Goal: Task Accomplishment & Management: Manage account settings

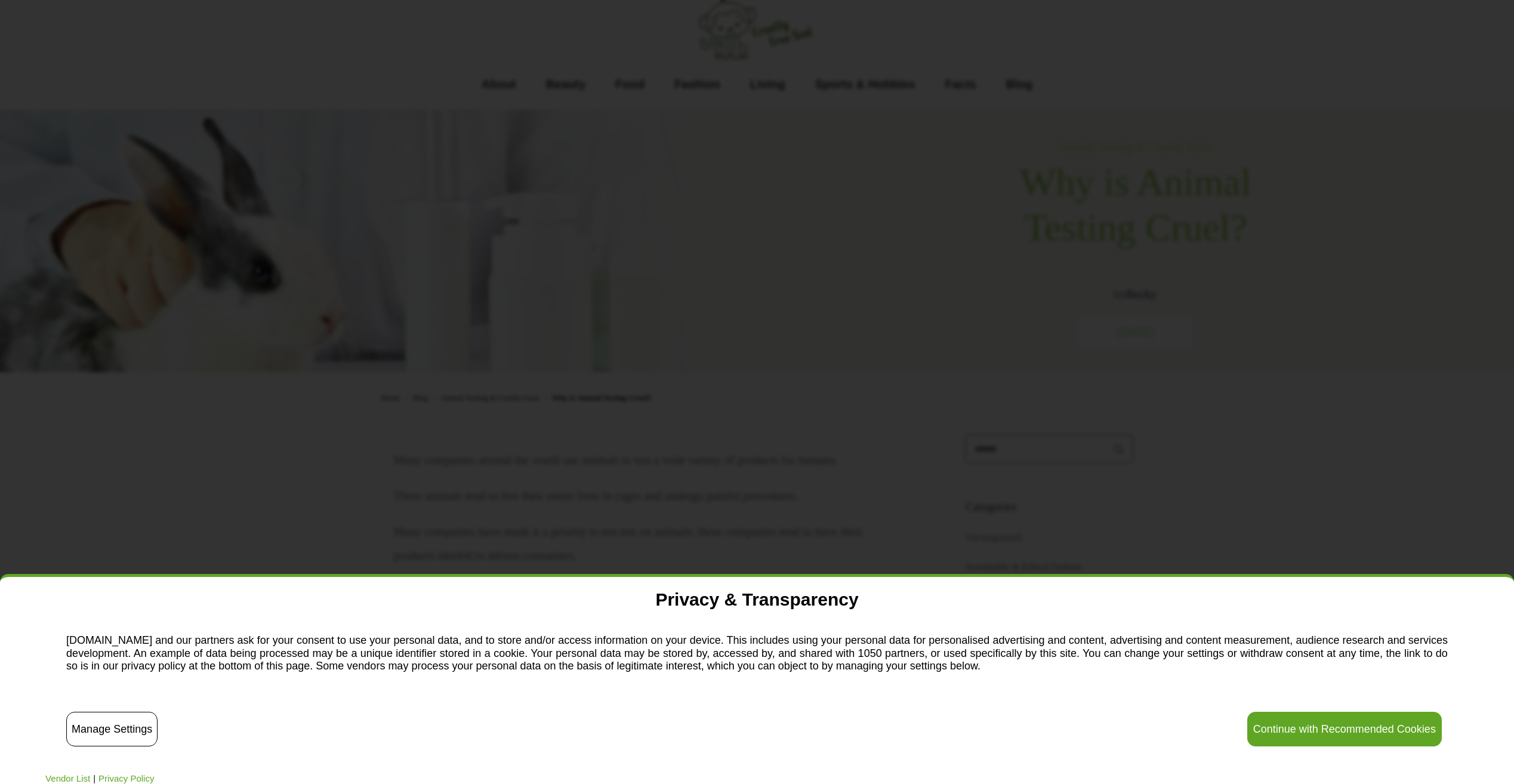
scroll to position [60, 0]
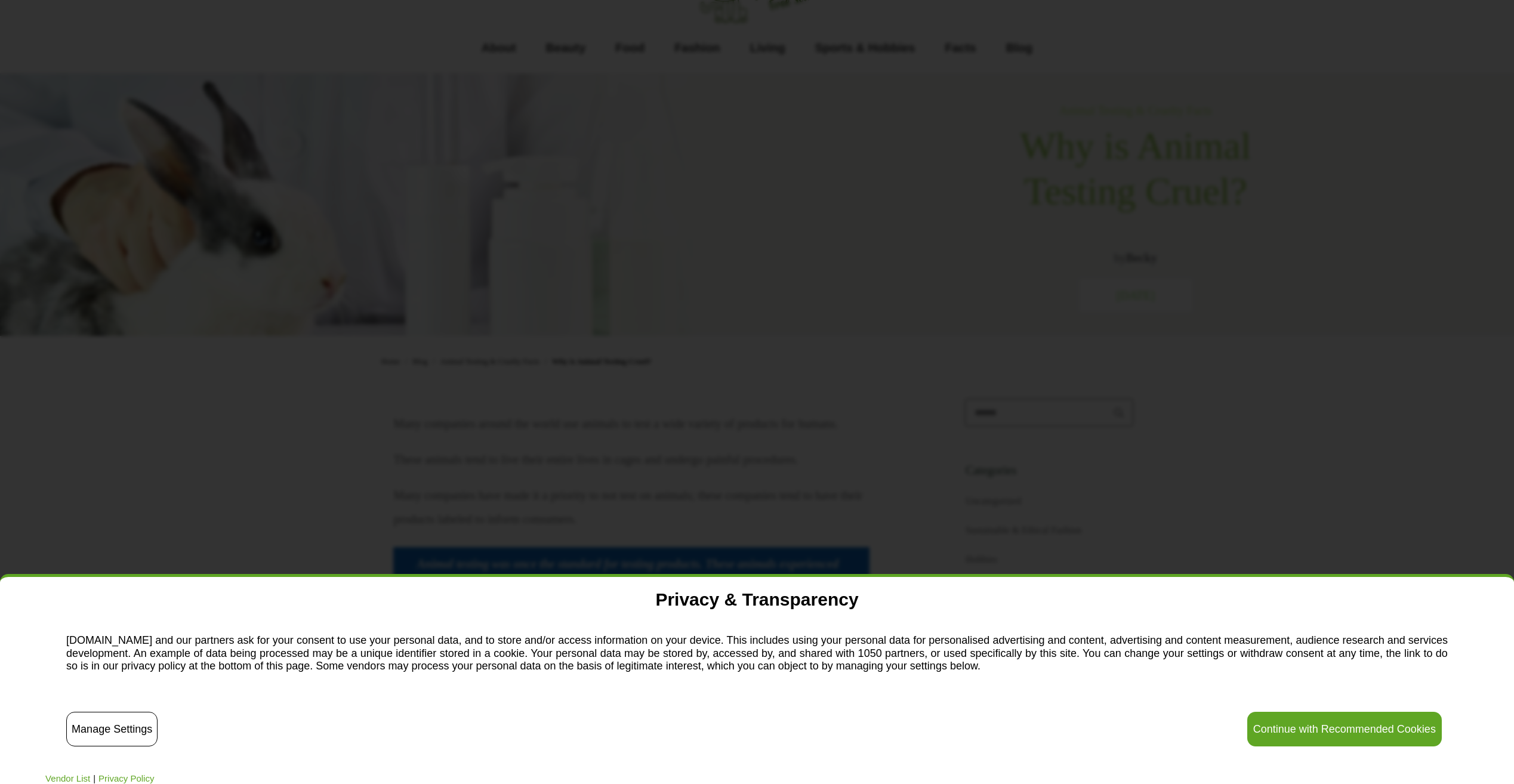
click at [82, 729] on button "Manage Settings" at bounding box center [112, 729] width 91 height 35
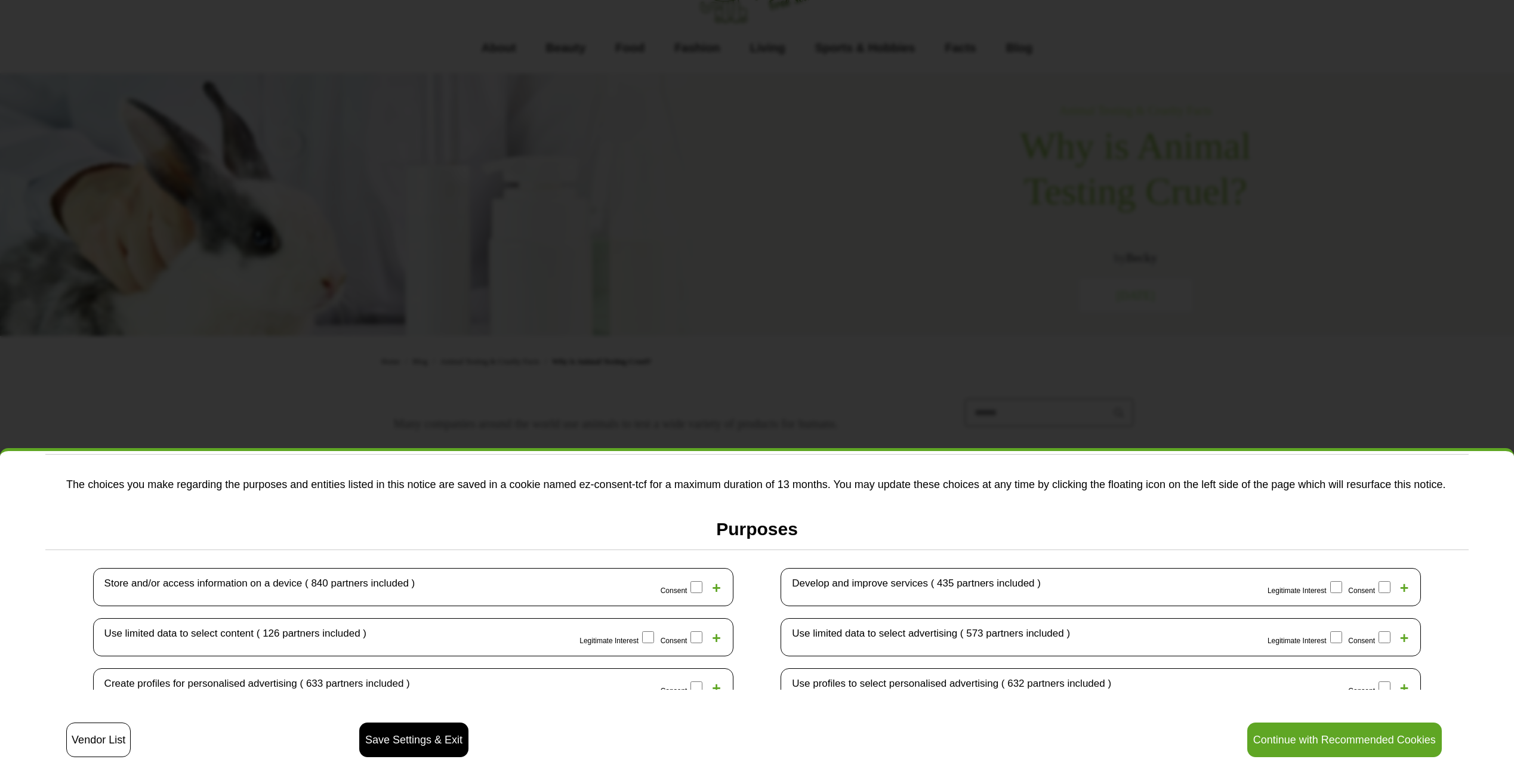
scroll to position [179, 0]
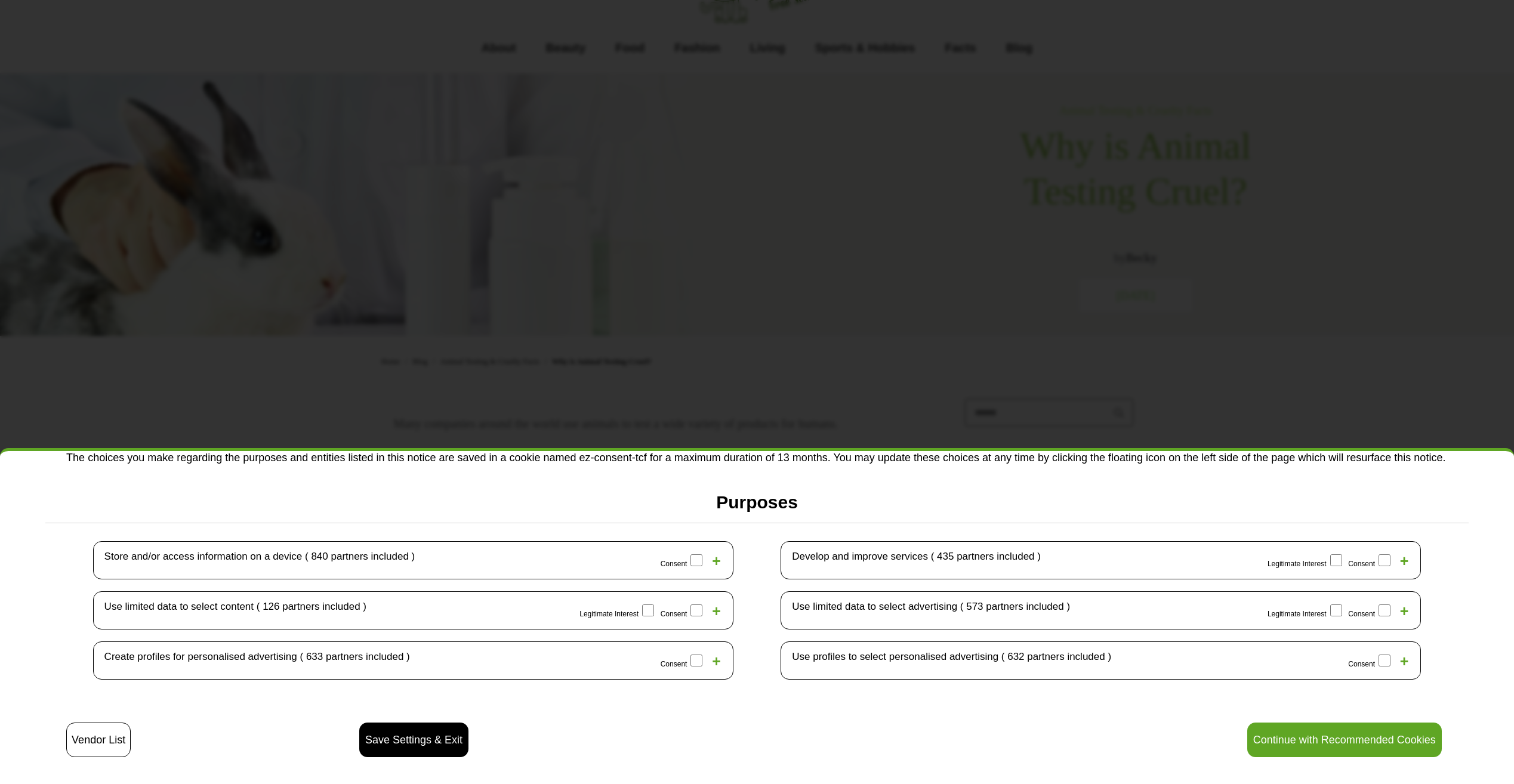
click at [1327, 606] on label "Legitimate Interest" at bounding box center [1306, 610] width 78 height 19
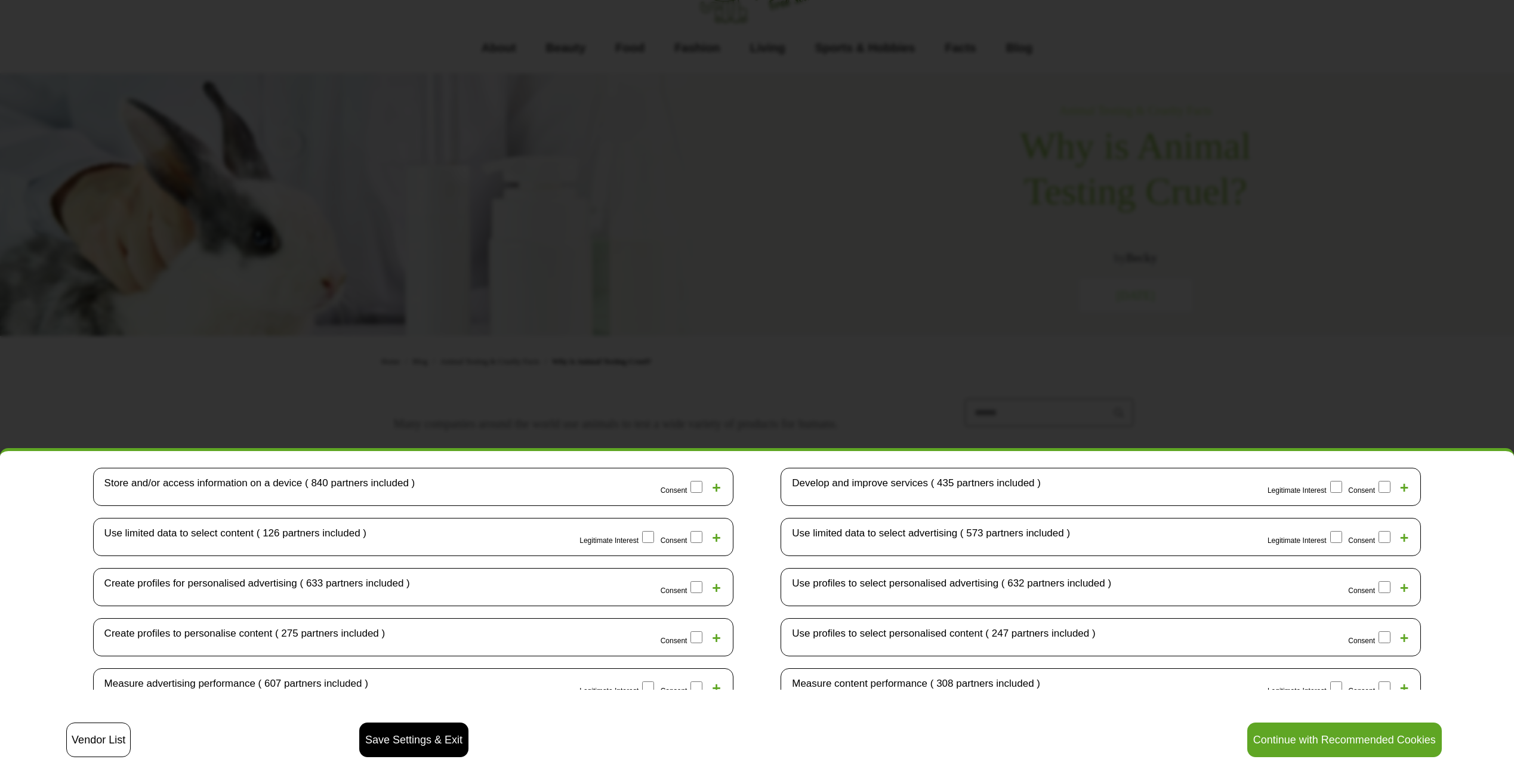
scroll to position [358, 0]
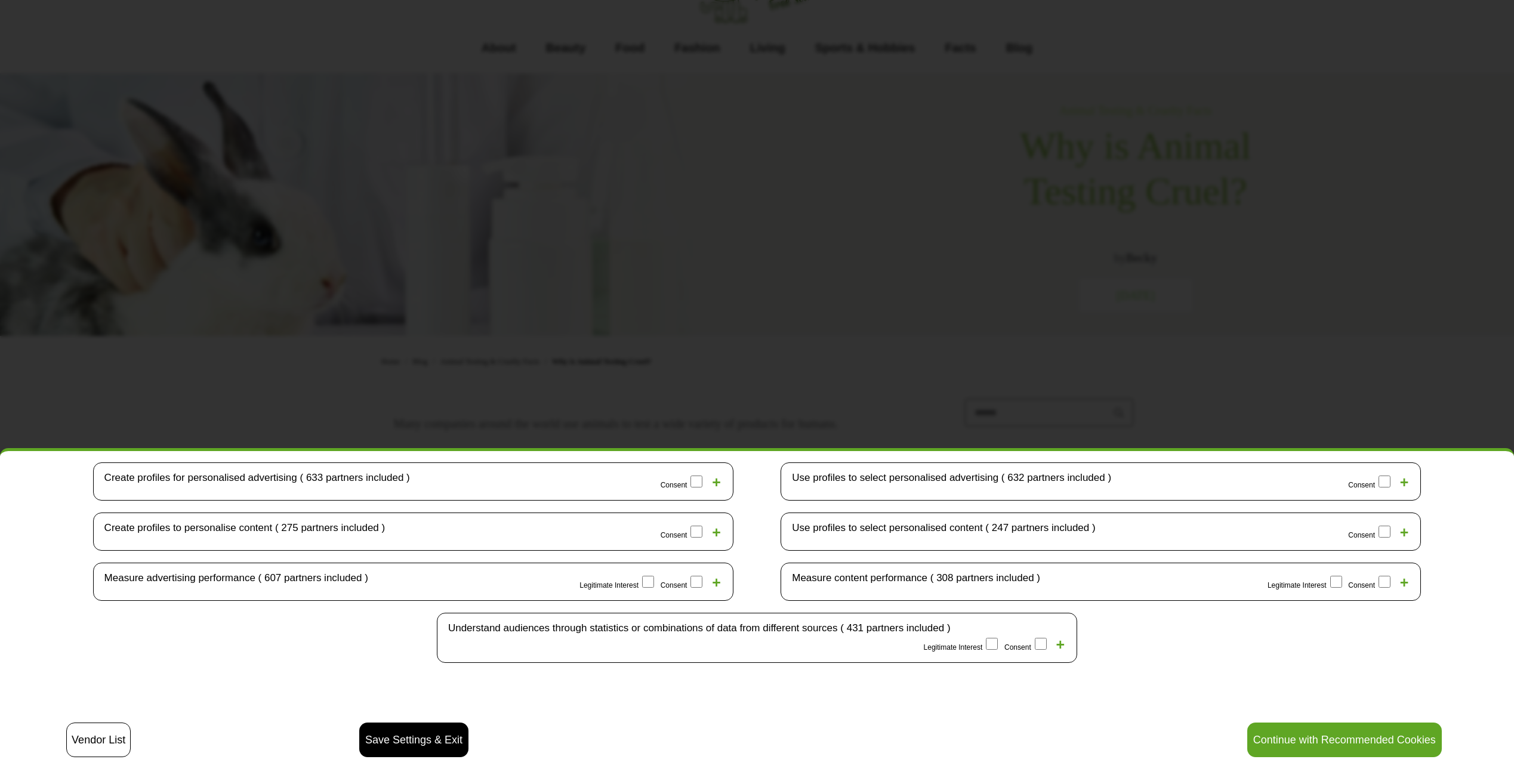
click at [1313, 577] on label "Legitimate Interest" at bounding box center [1306, 582] width 78 height 19
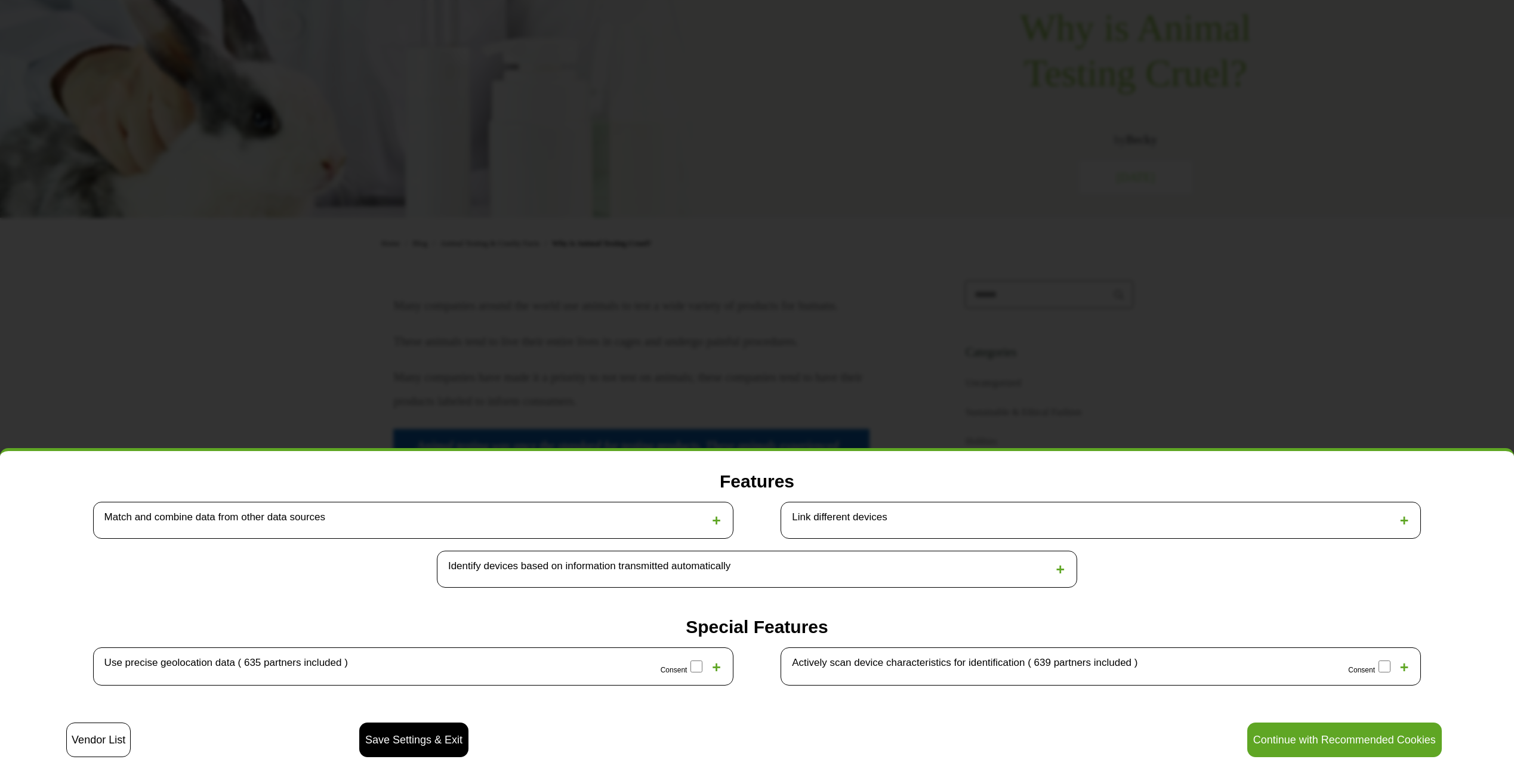
scroll to position [179, 0]
click at [862, 577] on div "Identify devices based on information transmitted automatically +" at bounding box center [757, 569] width 640 height 37
click at [1056, 561] on span "+" at bounding box center [1060, 569] width 9 height 17
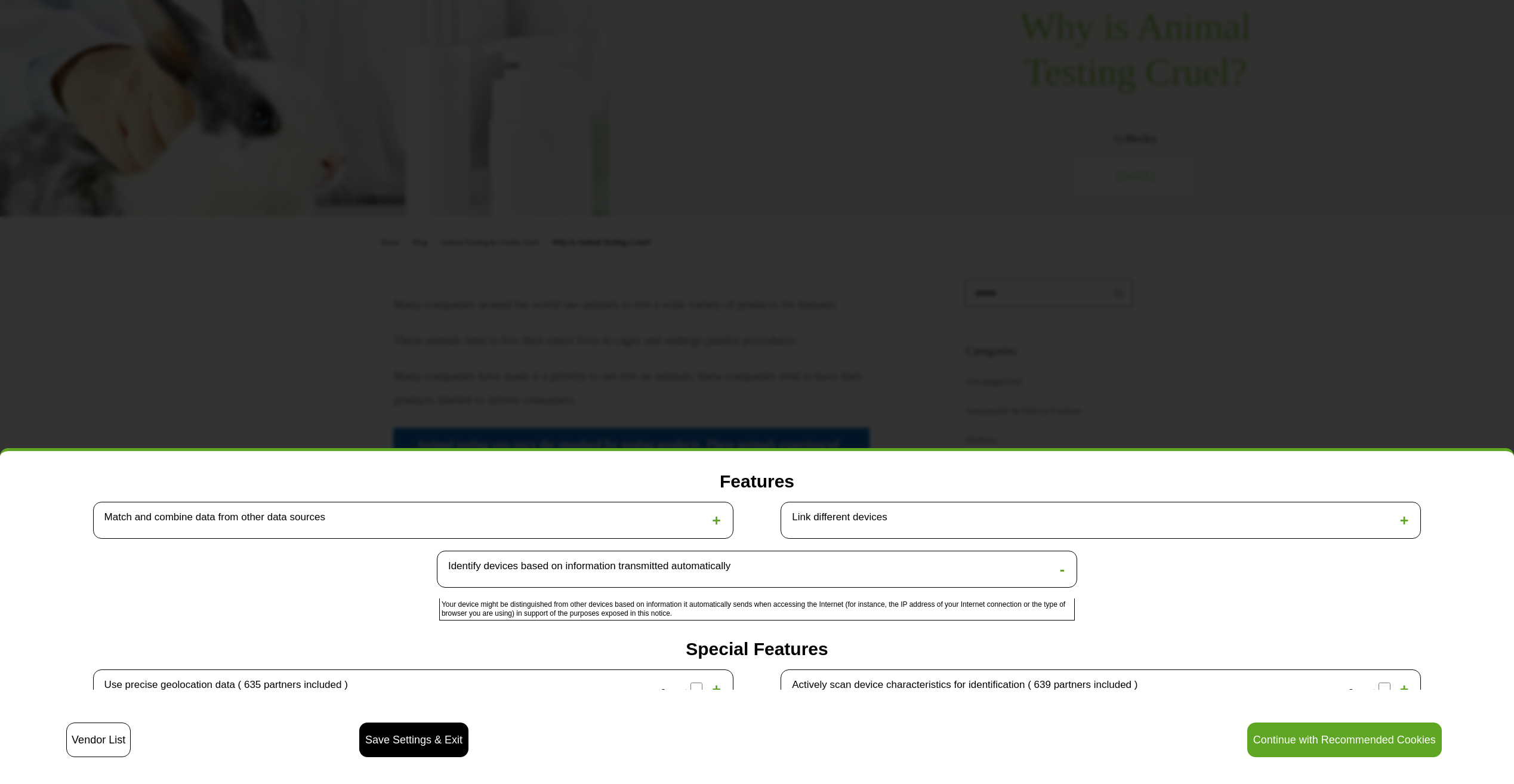
click at [1217, 528] on div "Link different devices +" at bounding box center [1101, 520] width 640 height 37
click at [1380, 512] on div "Link different devices +" at bounding box center [1101, 520] width 640 height 37
click at [1400, 513] on span "+" at bounding box center [1405, 520] width 9 height 17
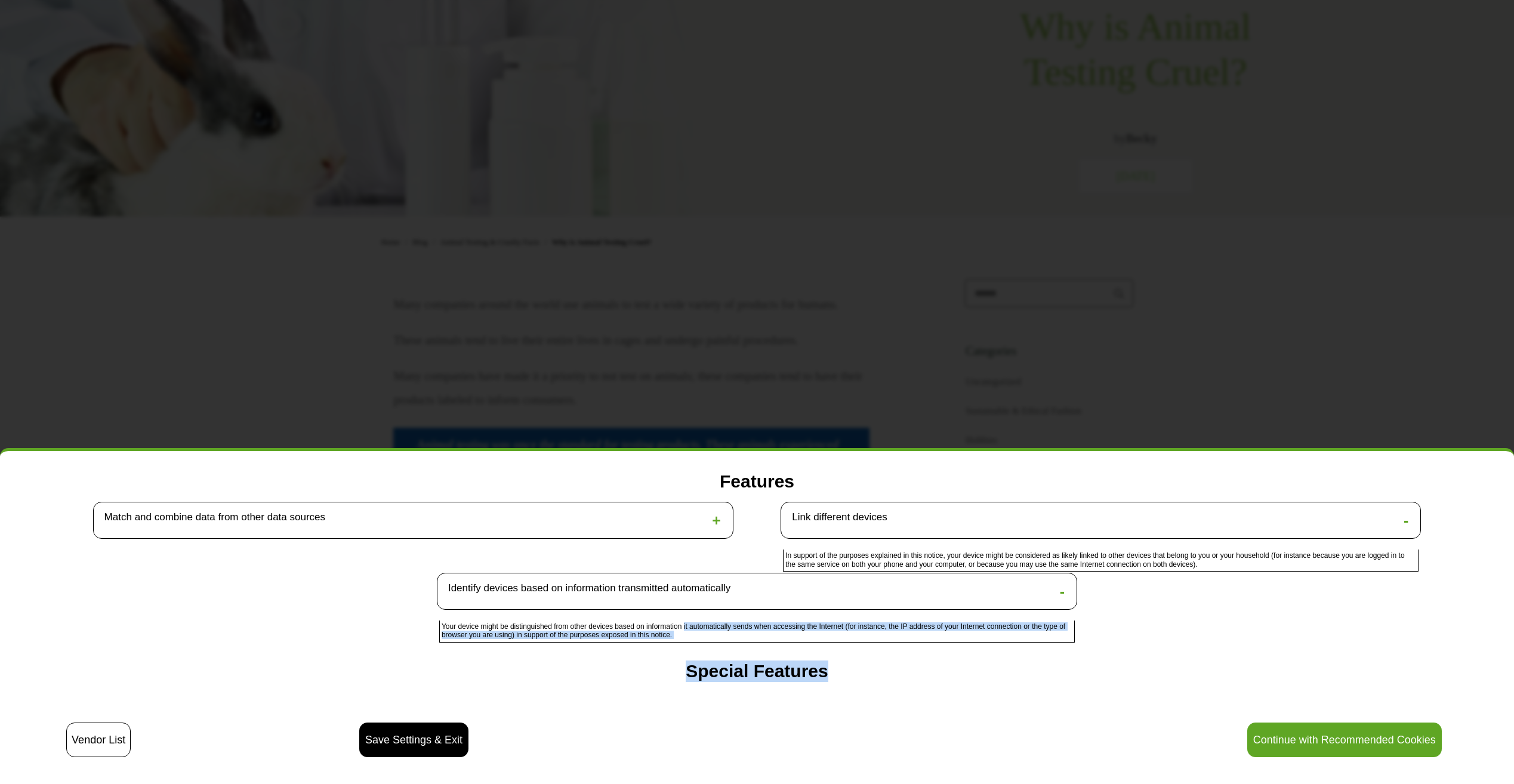
drag, startPoint x: 822, startPoint y: 648, endPoint x: 659, endPoint y: 617, distance: 165.9
click at [659, 617] on div "What is Legitimate Interest? Some vendors are not asking for your consent, but …" at bounding box center [757, 570] width 1424 height 239
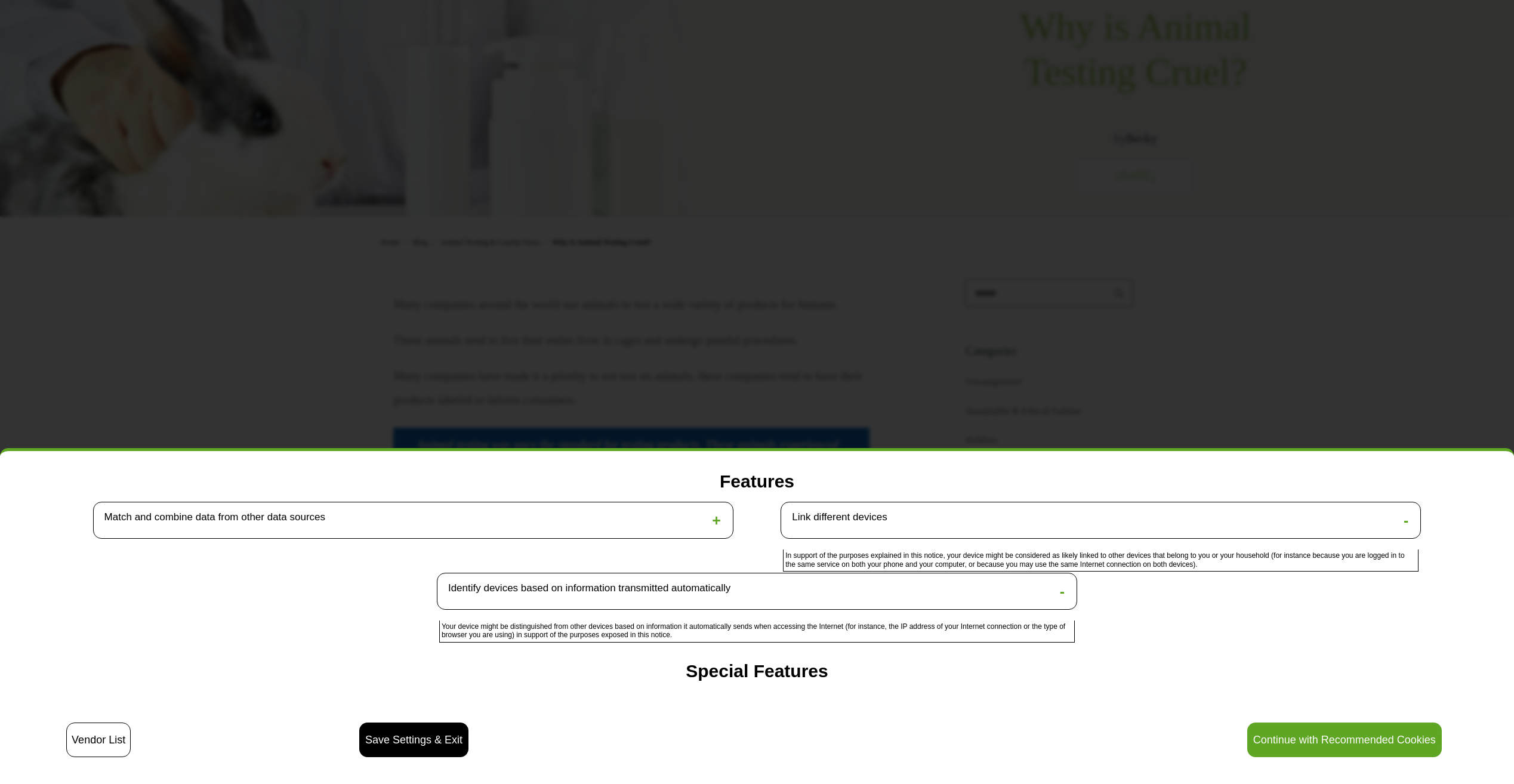
drag, startPoint x: 659, startPoint y: 617, endPoint x: 646, endPoint y: 621, distance: 13.6
click at [646, 621] on div "Your device might be distinguished from other devices based on information it a…" at bounding box center [757, 631] width 636 height 22
drag, startPoint x: 646, startPoint y: 621, endPoint x: 627, endPoint y: 621, distance: 19.0
click at [627, 621] on div "Your device might be distinguished from other devices based on information it a…" at bounding box center [757, 631] width 636 height 22
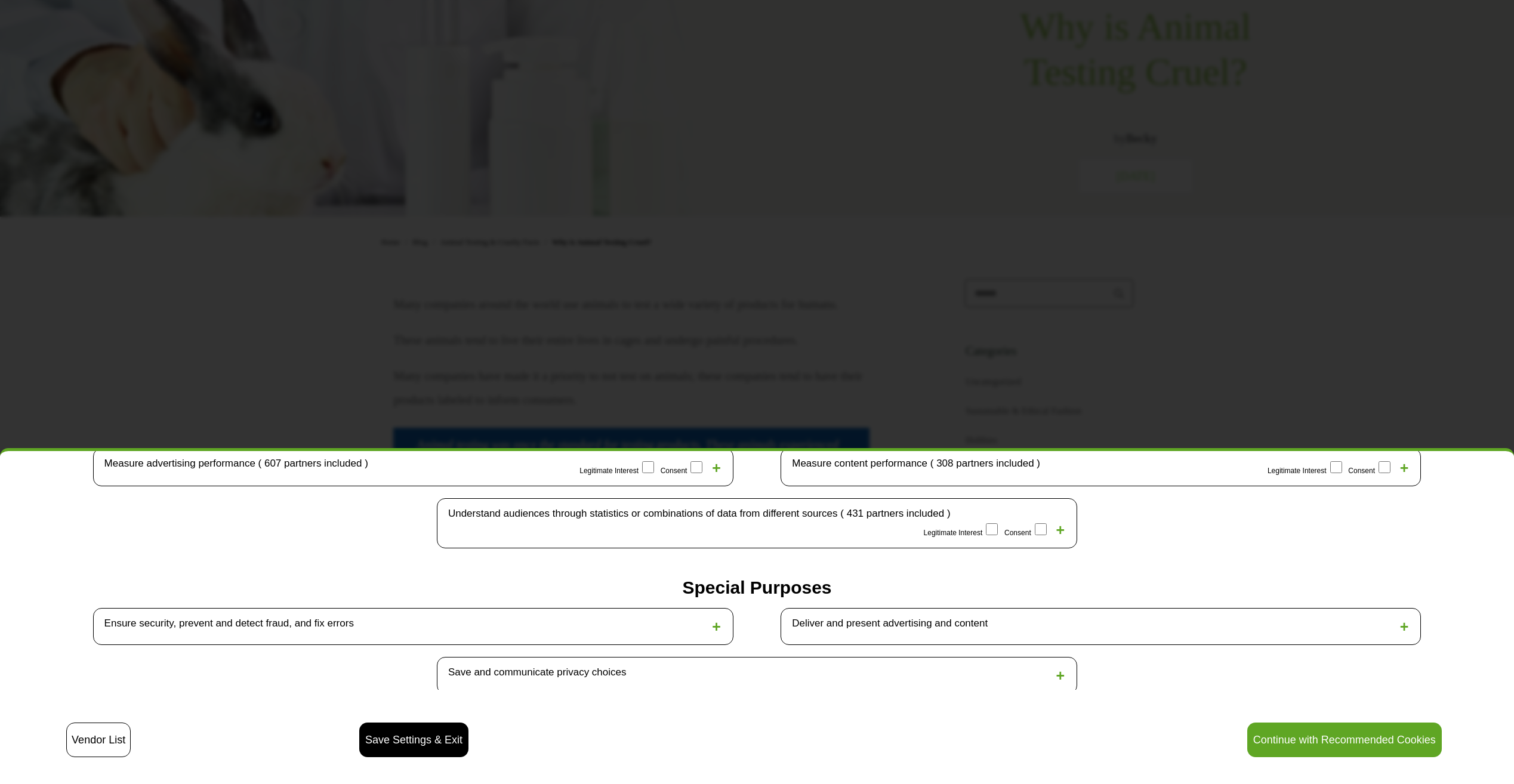
scroll to position [469, 0]
click at [720, 664] on div "Save and communicate privacy choices +" at bounding box center [757, 678] width 640 height 37
click at [1054, 674] on div "+" at bounding box center [1060, 679] width 15 height 18
click at [1053, 673] on div "+" at bounding box center [1060, 679] width 15 height 18
click at [1056, 670] on span "+" at bounding box center [1060, 679] width 9 height 17
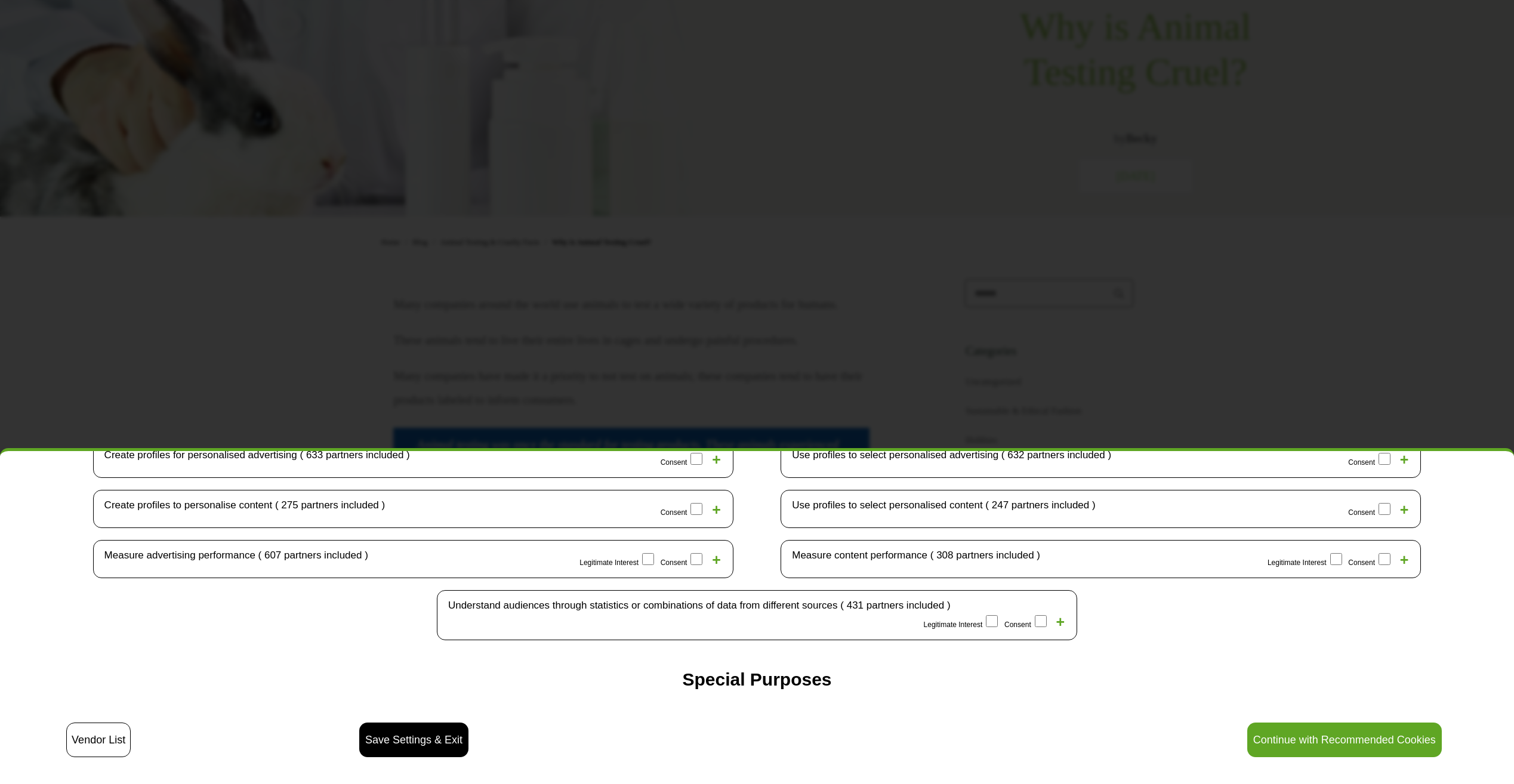
scroll to position [350, 0]
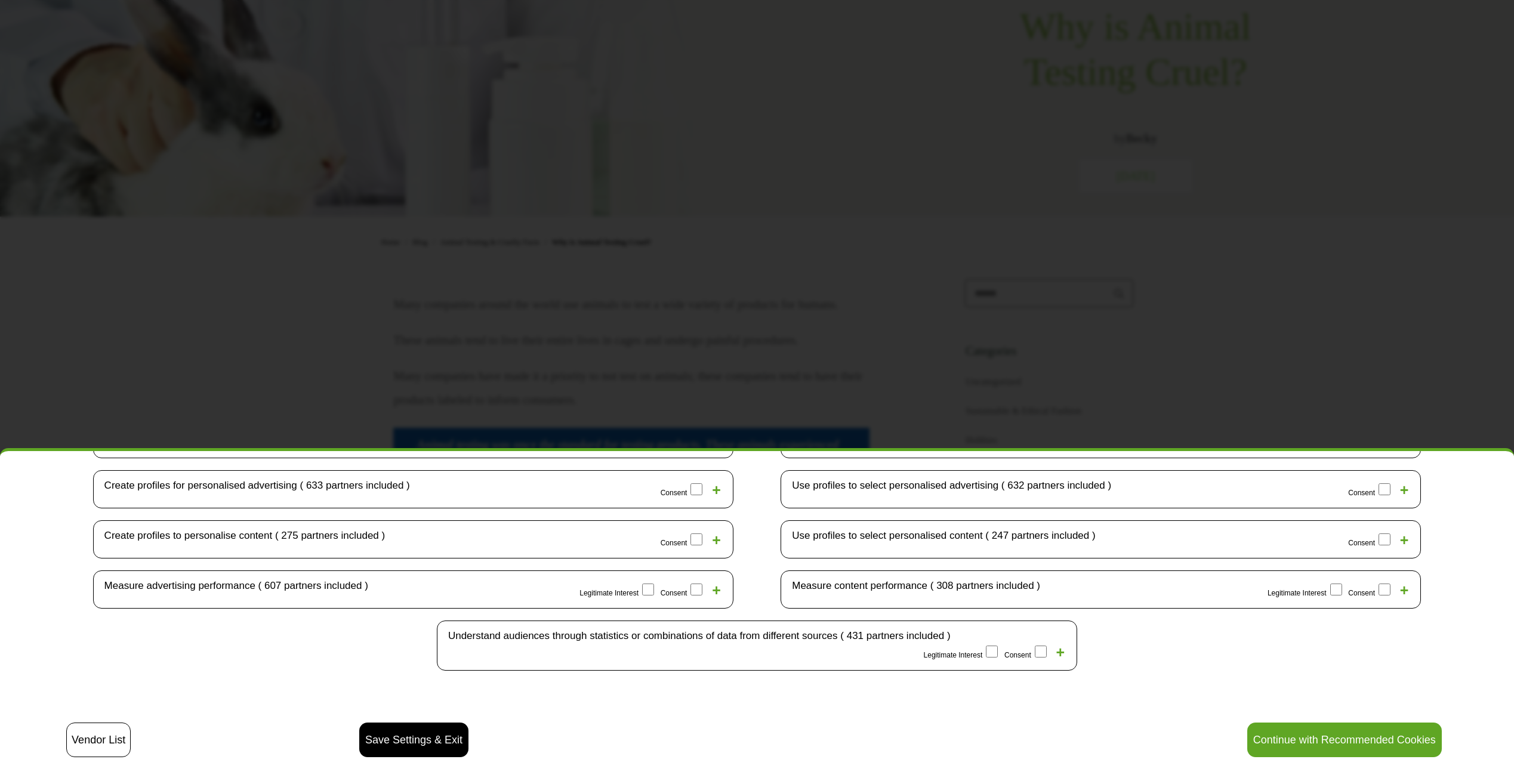
click at [427, 742] on button "Save Settings & Exit" at bounding box center [414, 740] width 109 height 35
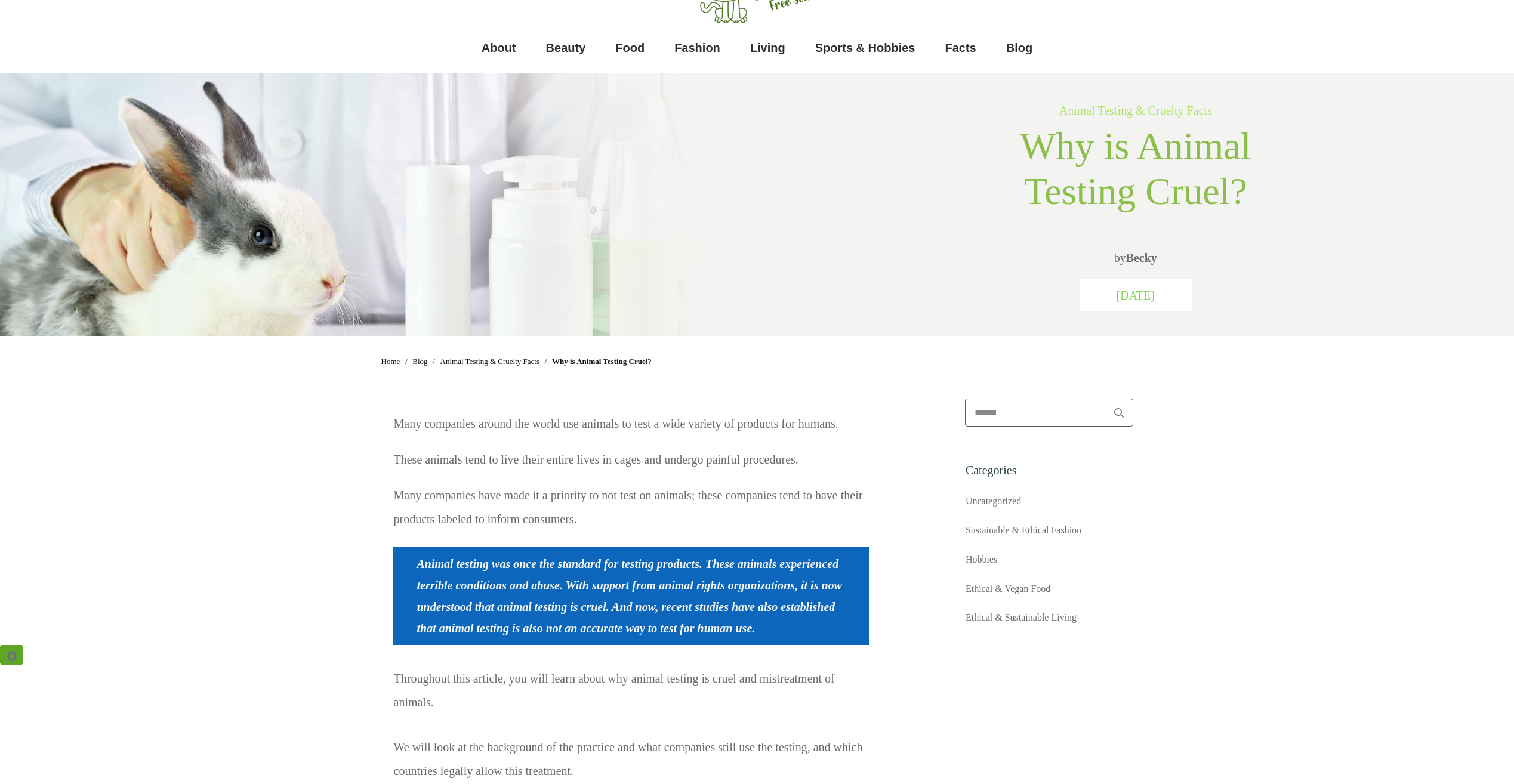
scroll to position [0, 0]
